Goal: Information Seeking & Learning: Learn about a topic

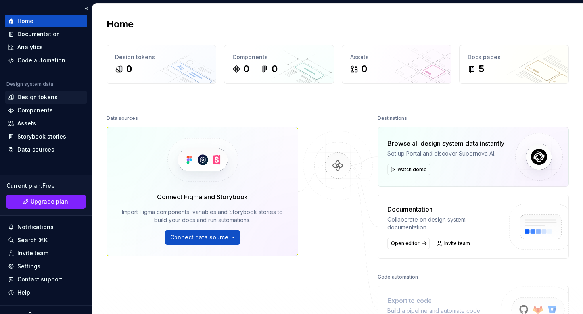
scroll to position [28, 0]
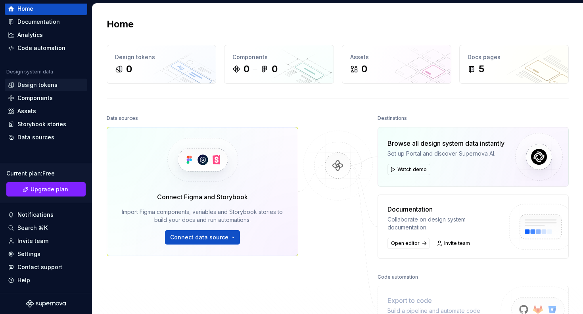
click at [50, 88] on div "Design tokens" at bounding box center [37, 85] width 40 height 8
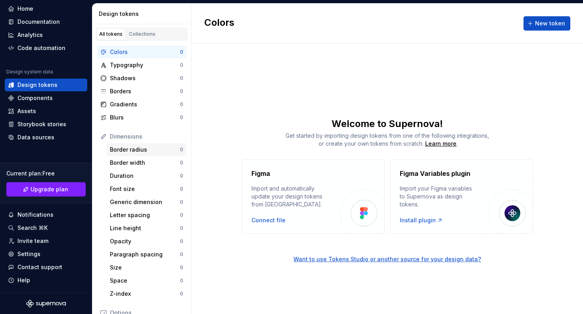
click at [149, 151] on div "Border radius" at bounding box center [145, 150] width 70 height 8
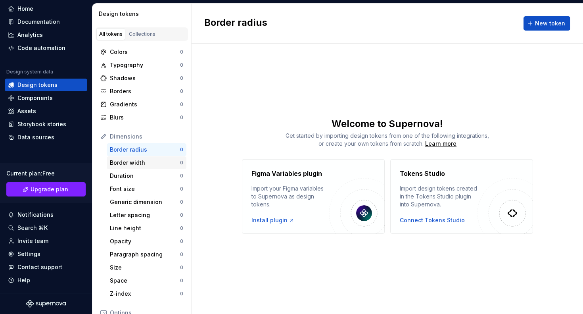
click at [147, 161] on div "Border width" at bounding box center [145, 163] width 70 height 8
click at [118, 197] on div "Generic dimension 0" at bounding box center [147, 202] width 80 height 13
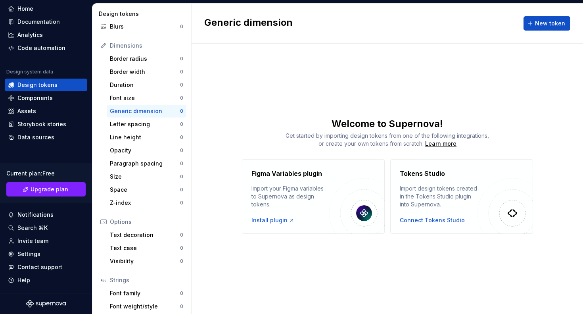
scroll to position [121, 0]
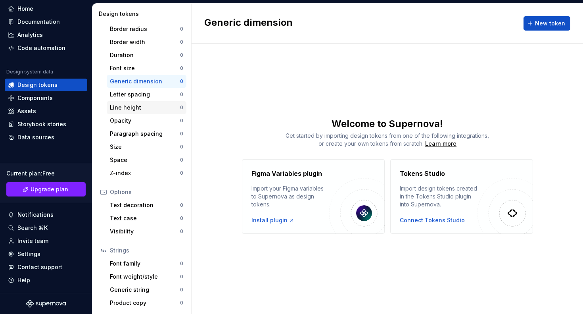
click at [138, 108] on div "Line height" at bounding box center [145, 108] width 70 height 8
